Goal: Task Accomplishment & Management: Manage account settings

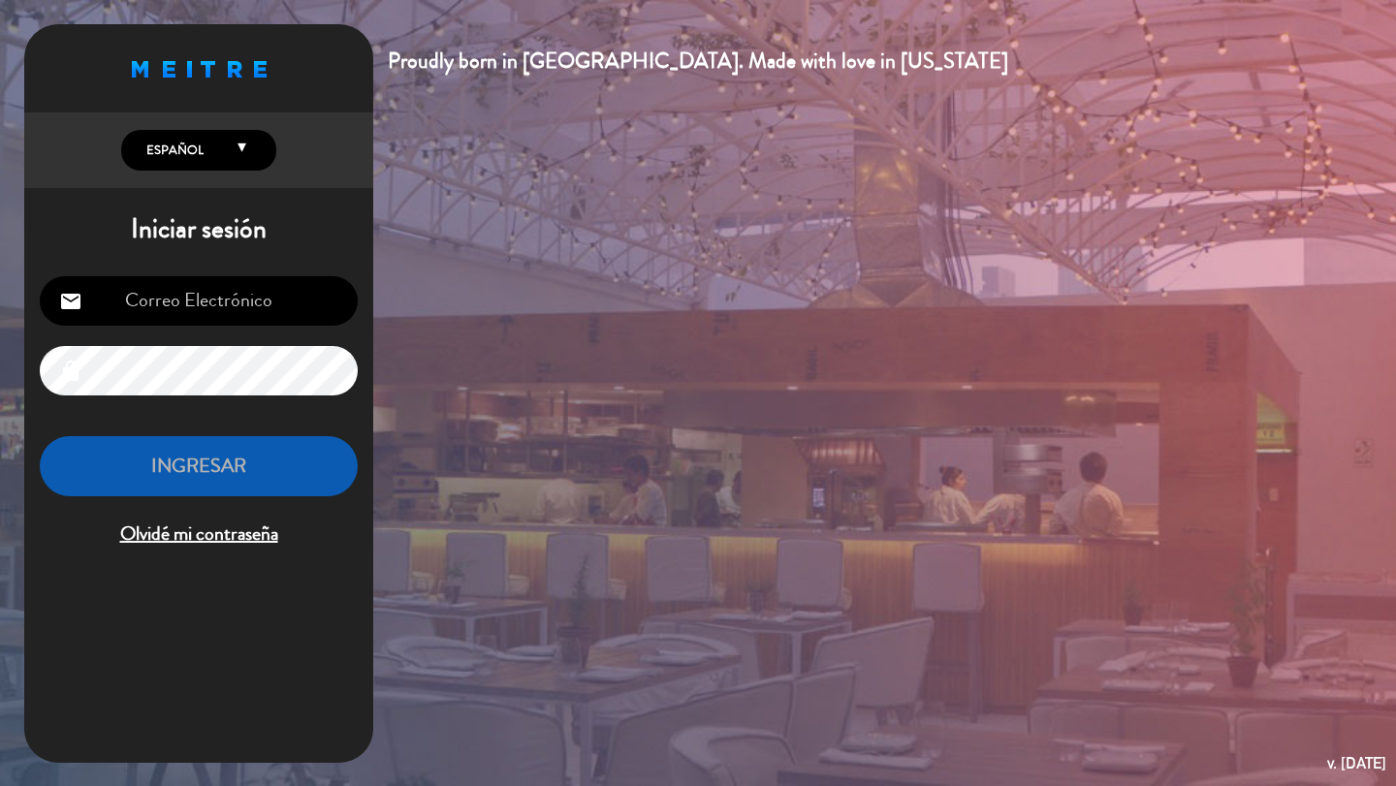
click at [190, 304] on input "email" at bounding box center [199, 300] width 318 height 49
type input "[EMAIL_ADDRESS][DOMAIN_NAME]"
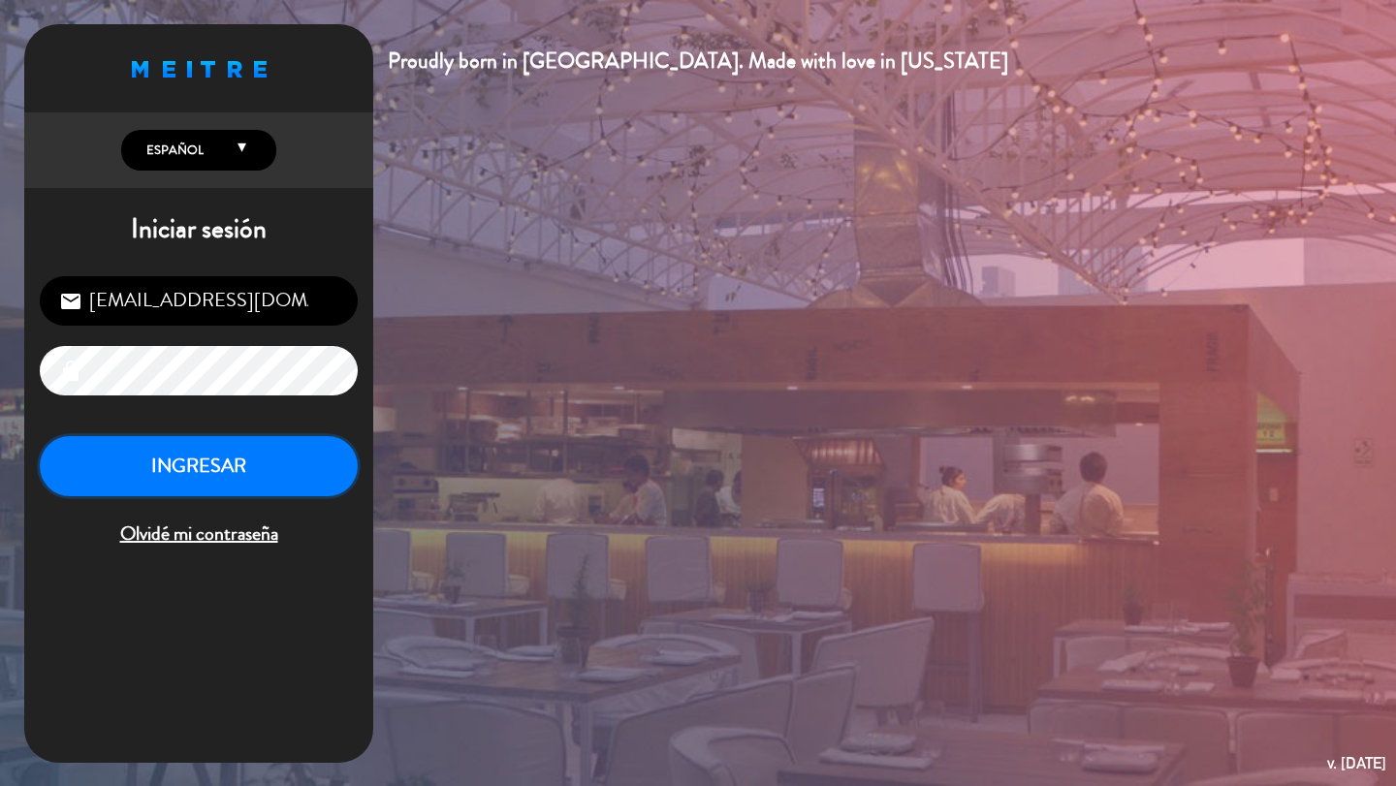
click at [224, 475] on button "INGRESAR" at bounding box center [199, 466] width 318 height 61
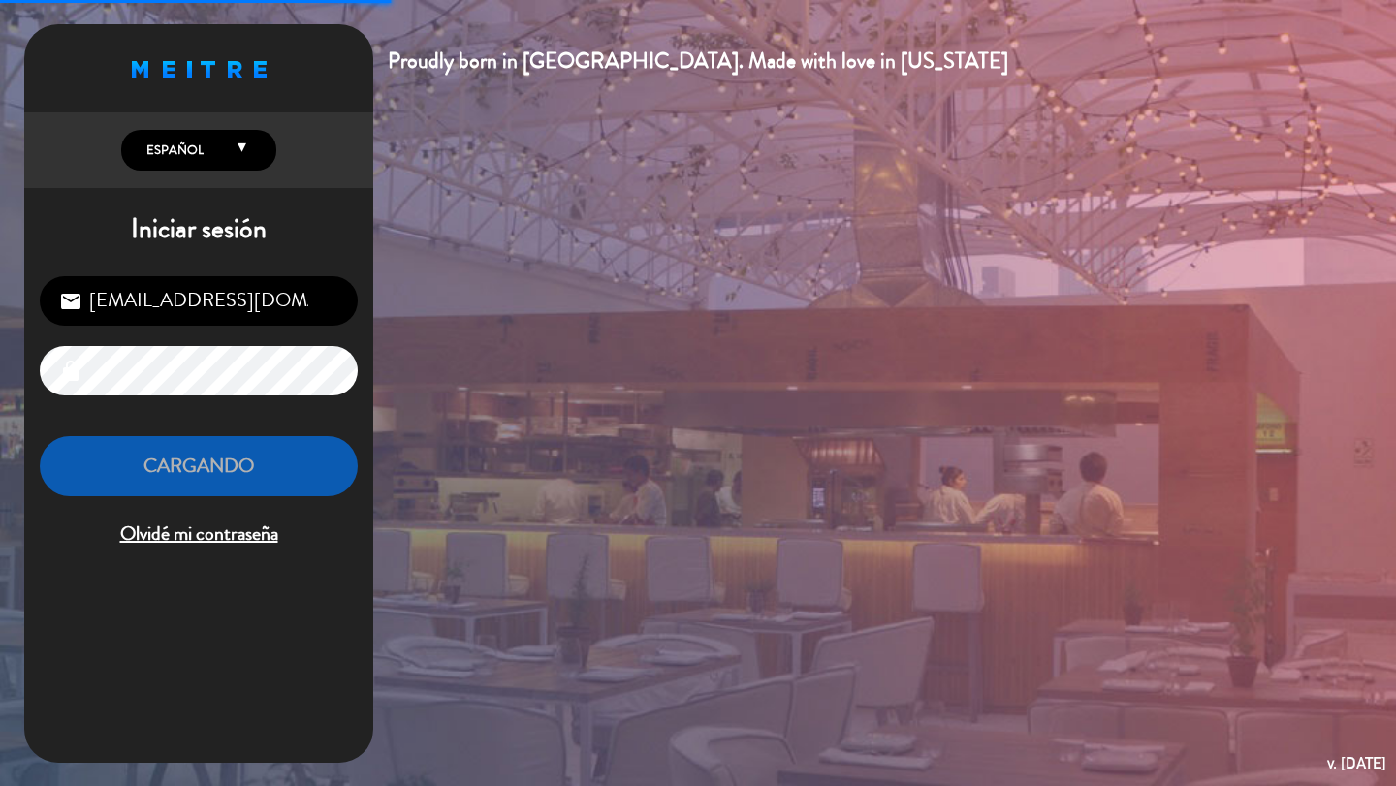
scroll to position [1, 0]
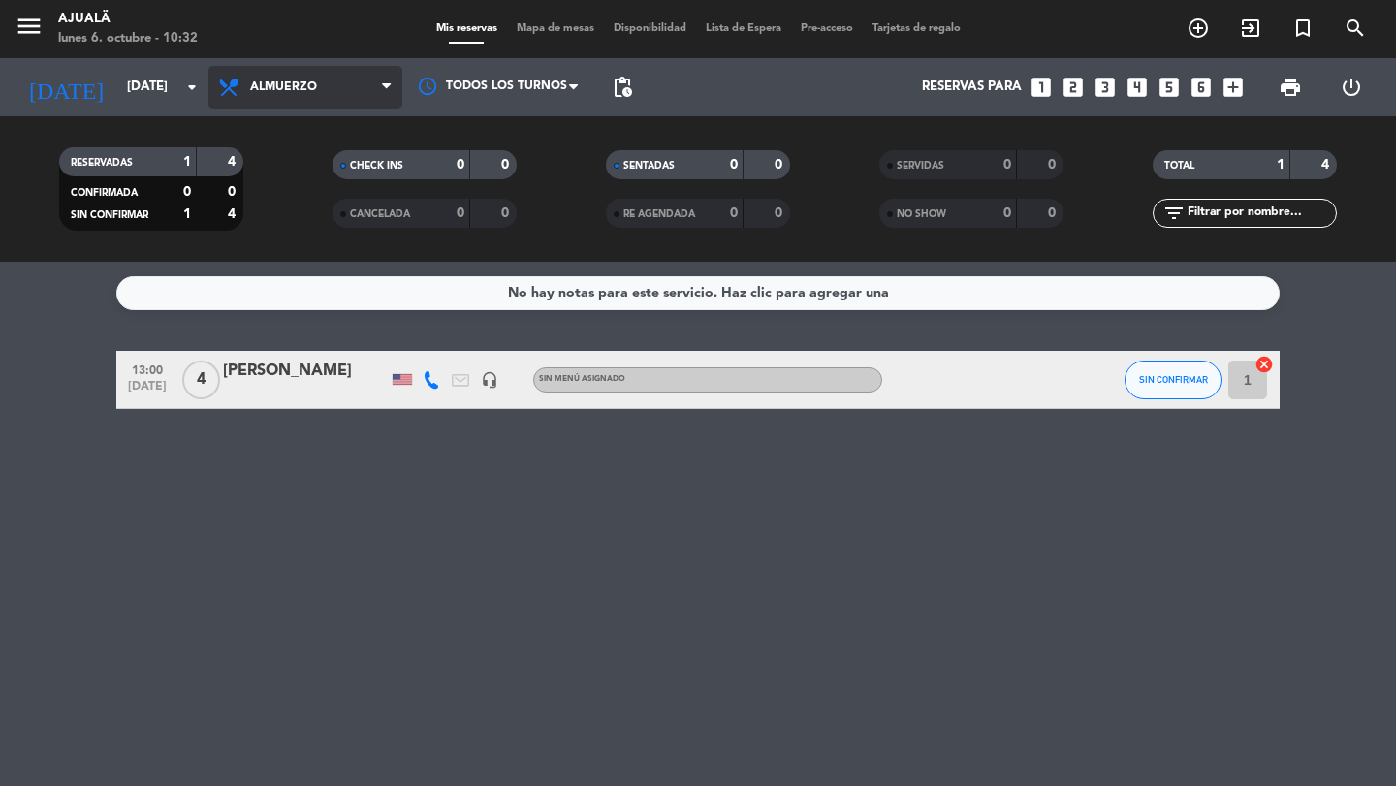
click at [271, 87] on span "Almuerzo" at bounding box center [283, 87] width 67 height 14
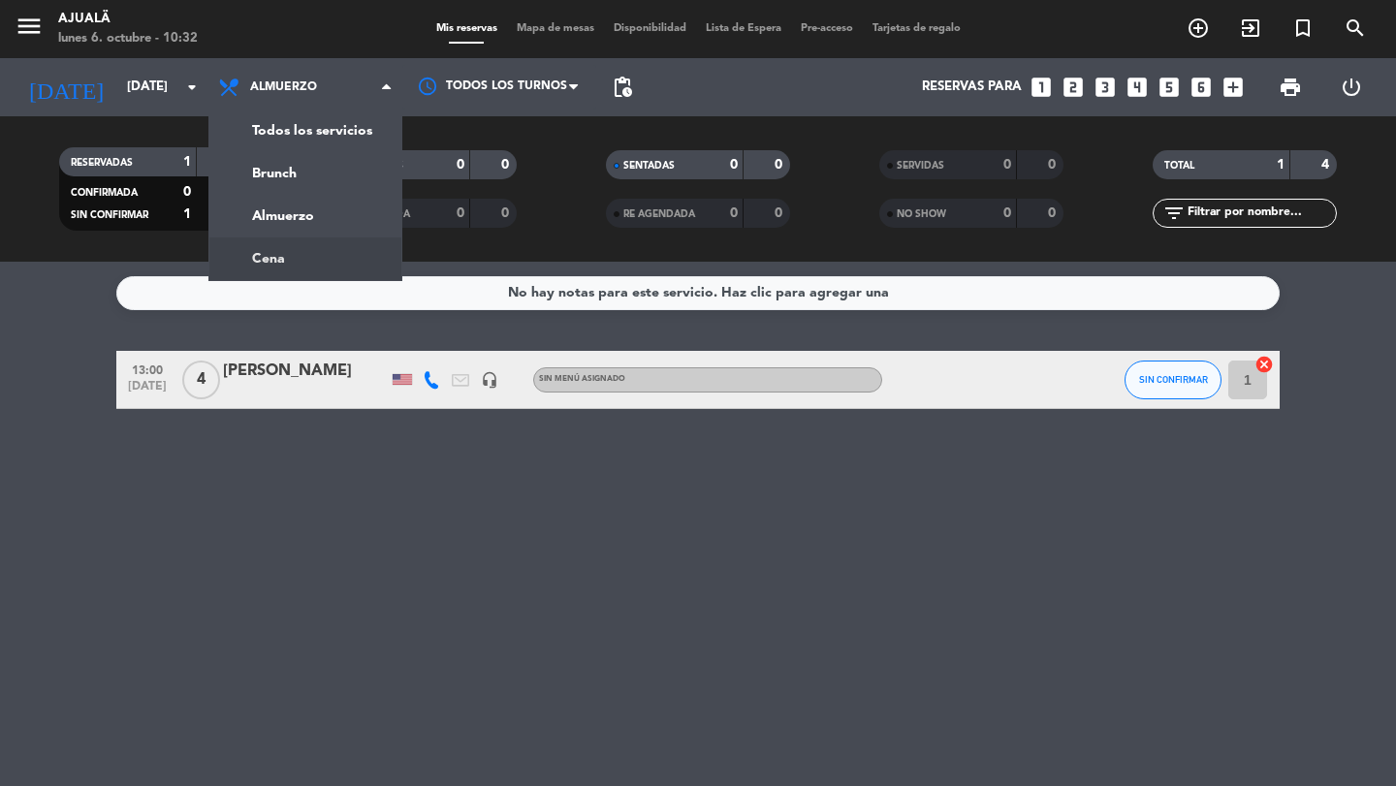
click at [292, 255] on div "menu Ajualä [DATE] 6. octubre - 10:32 Mis reservas Mapa de mesas Disponibilidad…" at bounding box center [698, 131] width 1396 height 262
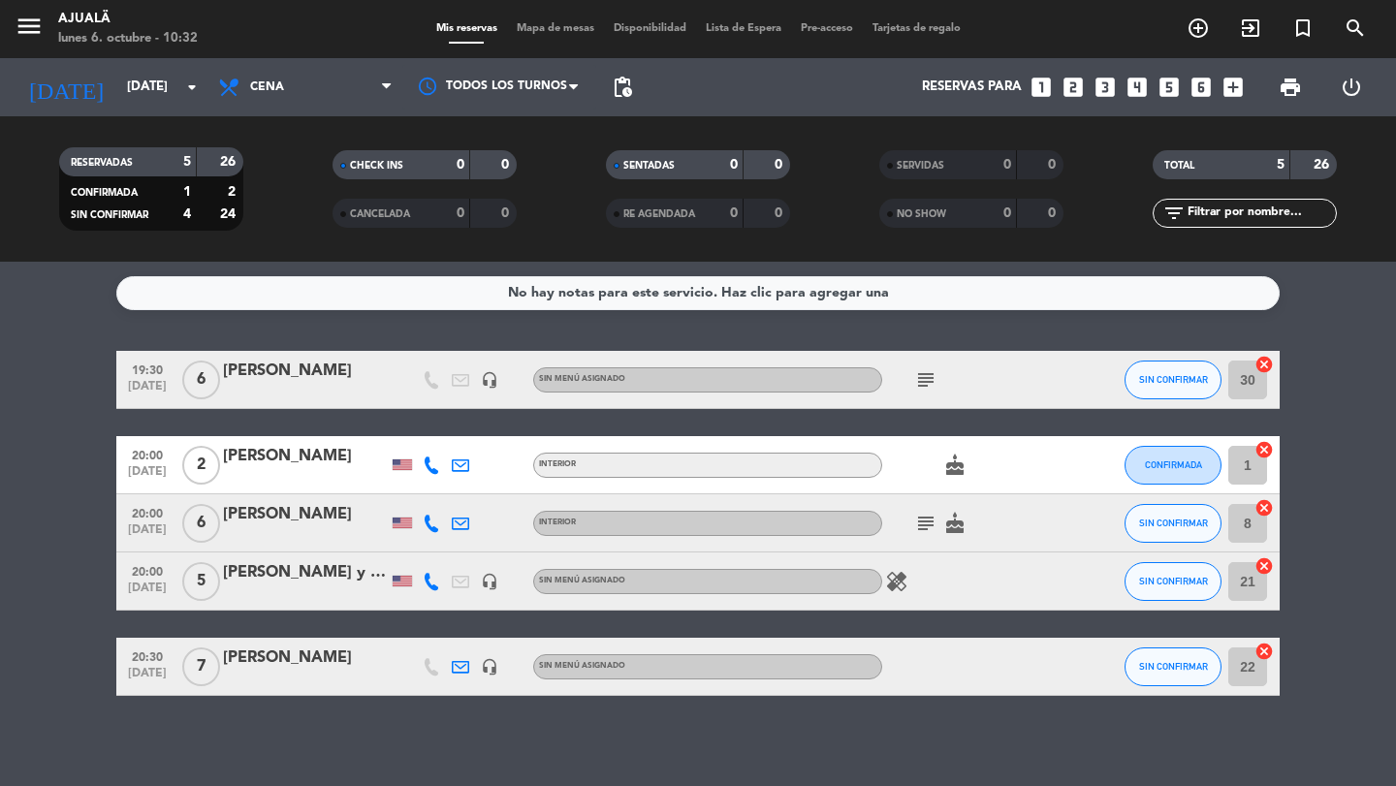
click at [918, 375] on icon "subject" at bounding box center [925, 379] width 23 height 23
